Goal: Transaction & Acquisition: Purchase product/service

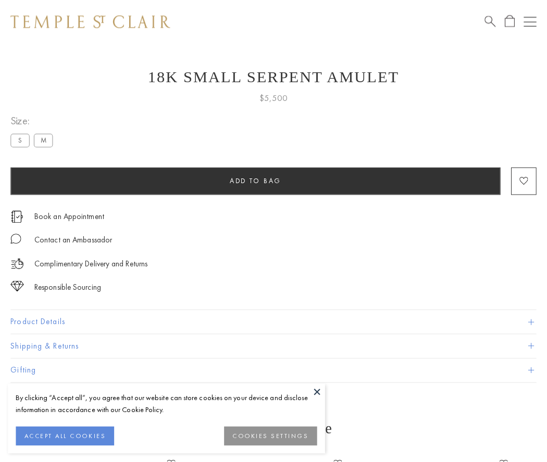
scroll to position [42, 0]
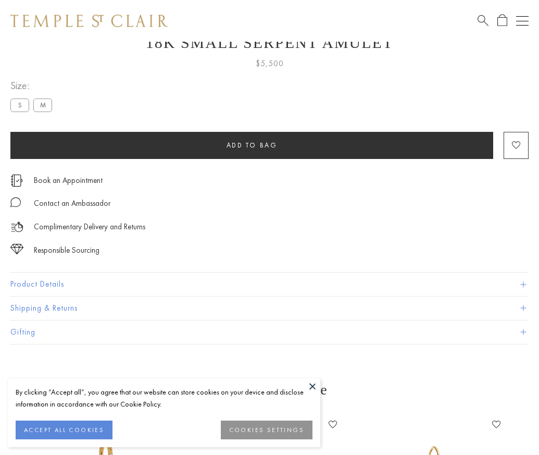
click at [252, 145] on span "Add to bag" at bounding box center [252, 145] width 51 height 9
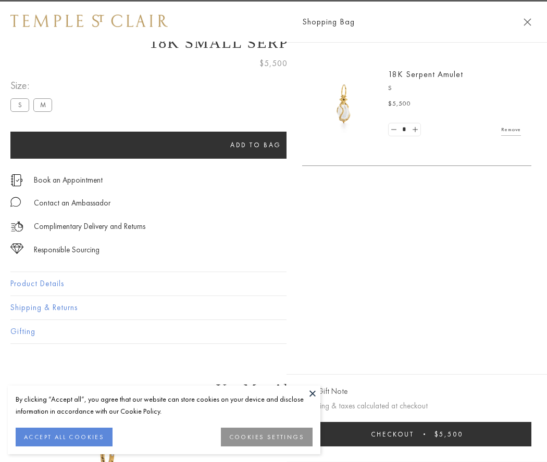
click at [531, 434] on button "Checkout $5,500" at bounding box center [416, 434] width 229 height 24
